Goal: Task Accomplishment & Management: Complete application form

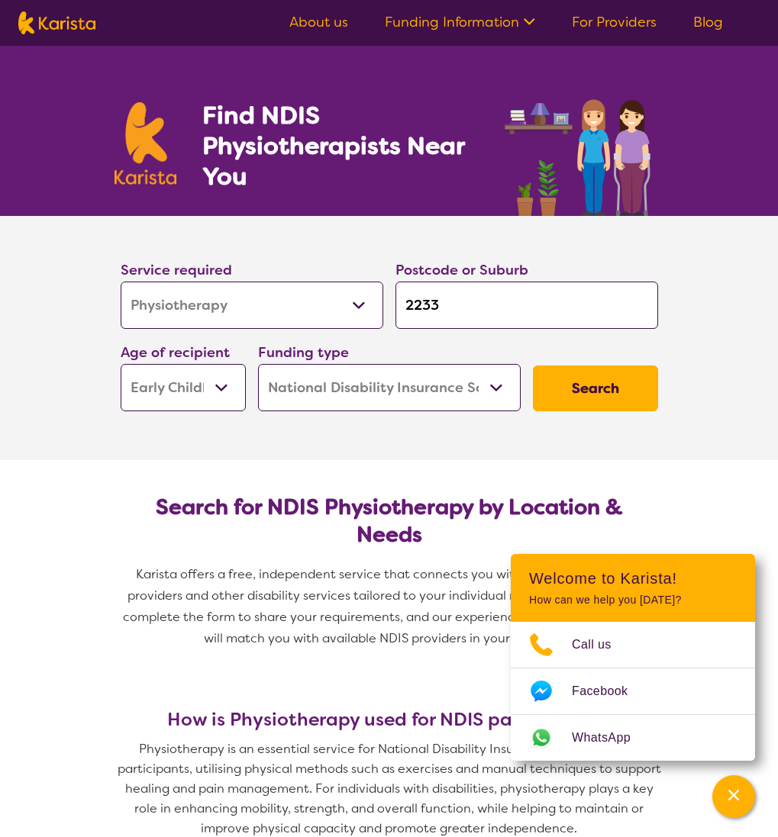
select select "Physiotherapy"
select select "EC"
select select "NDIS"
select select "Physiotherapy"
select select "EC"
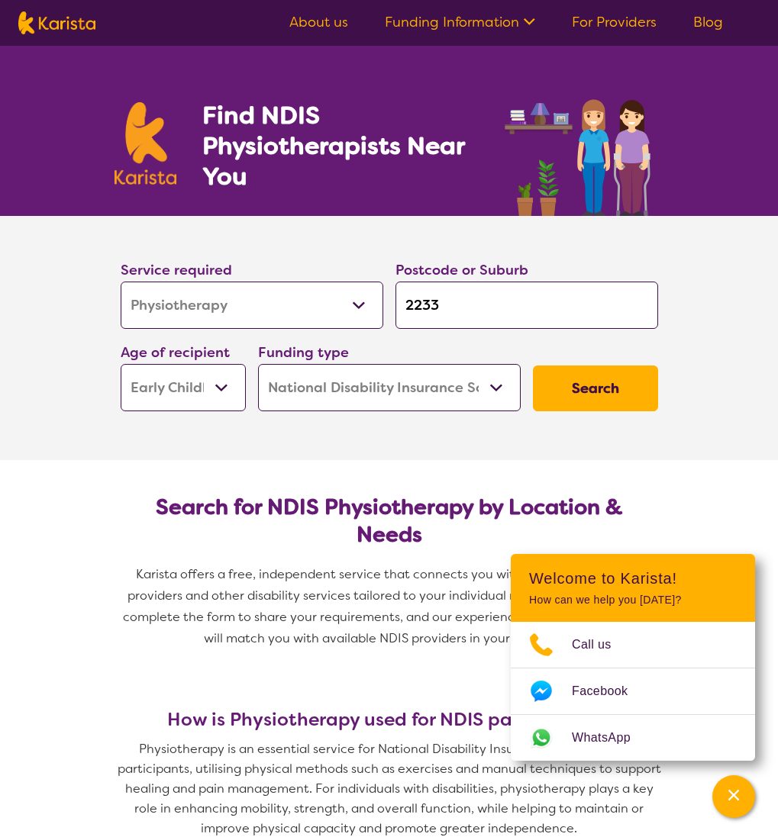
select select "NDIS"
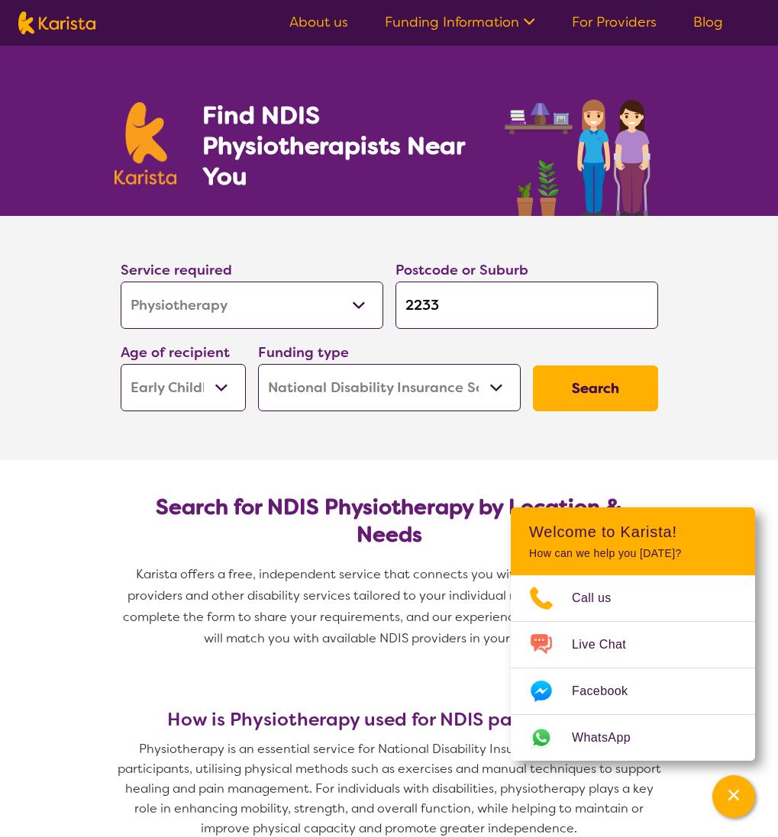
click at [193, 395] on select "Early Childhood - 0 to 9 Child - 10 to 11 Adolescent - 12 to 17 Adult - 18 to 6…" at bounding box center [183, 387] width 125 height 47
click at [121, 364] on select "Early Childhood - 0 to 9 Child - 10 to 11 Adolescent - 12 to 17 Adult - 18 to 6…" at bounding box center [183, 387] width 125 height 47
click at [215, 384] on select "Early Childhood - 0 to 9 Child - 10 to 11 Adolescent - 12 to 17 Adult - 18 to 6…" at bounding box center [183, 387] width 125 height 47
click at [121, 364] on select "Early Childhood - 0 to 9 Child - 10 to 11 Adolescent - 12 to 17 Adult - 18 to 6…" at bounding box center [183, 387] width 125 height 47
click at [405, 389] on select "Home Care Package (HCP) National Disability Insurance Scheme (NDIS) I don't know" at bounding box center [389, 387] width 263 height 47
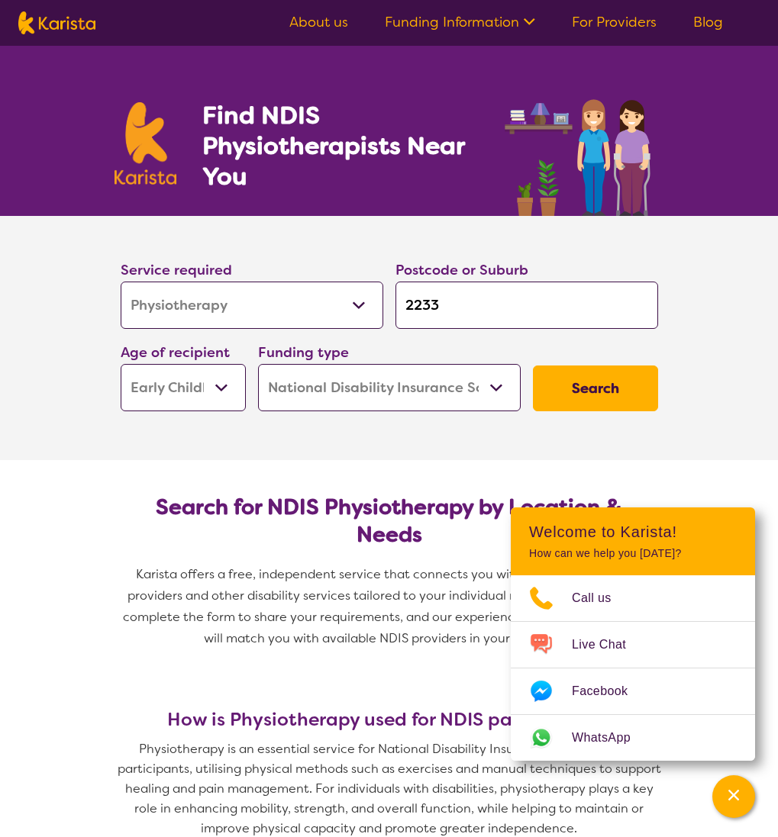
click at [258, 364] on select "Home Care Package (HCP) National Disability Insurance Scheme (NDIS) I don't know" at bounding box center [389, 387] width 263 height 47
click at [627, 397] on button "Search" at bounding box center [595, 389] width 125 height 46
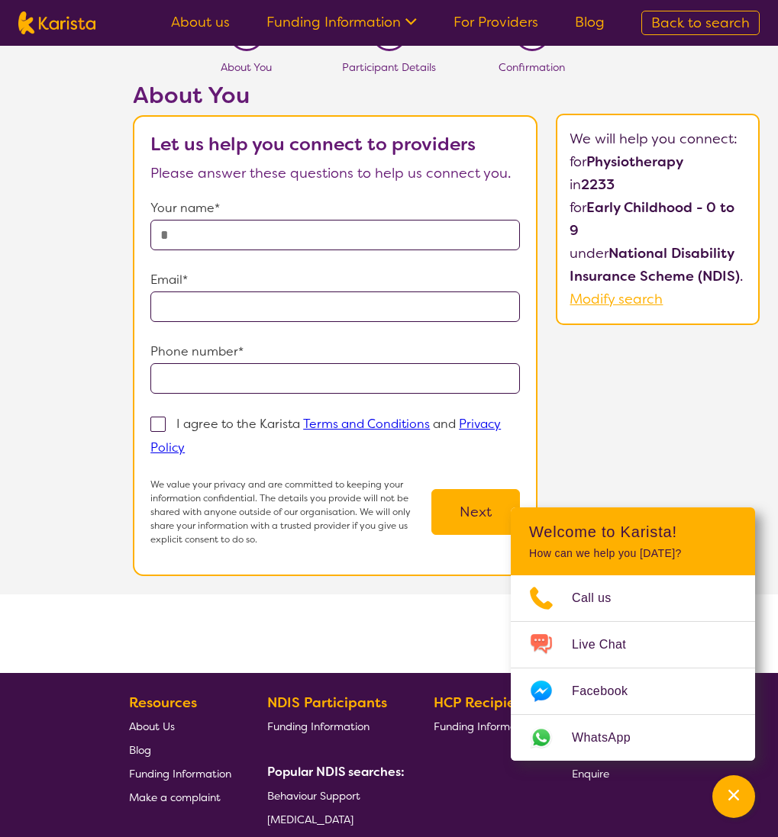
scroll to position [39, 0]
